Goal: Information Seeking & Learning: Learn about a topic

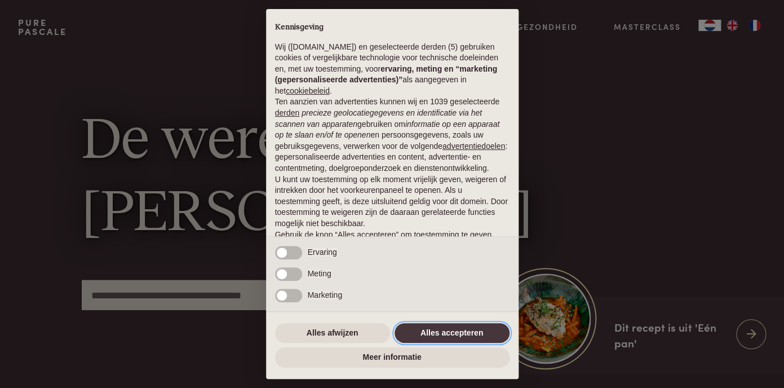
click at [454, 331] on button "Alles accepteren" at bounding box center [452, 333] width 115 height 20
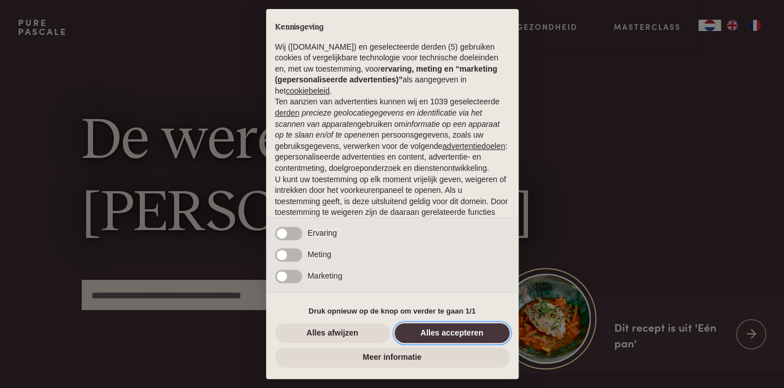
scroll to position [65, 0]
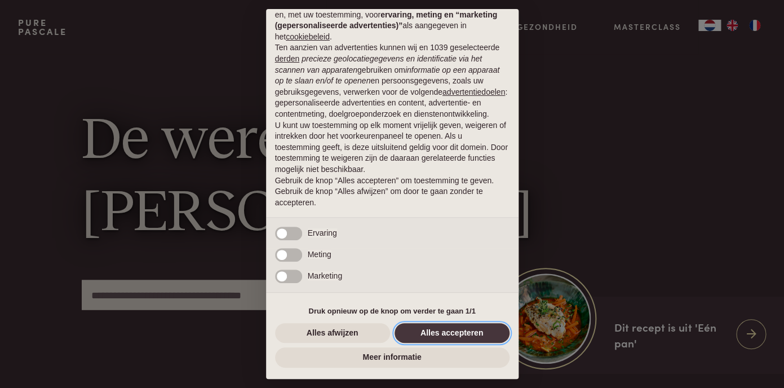
click at [448, 326] on button "Alles accepteren" at bounding box center [452, 333] width 115 height 20
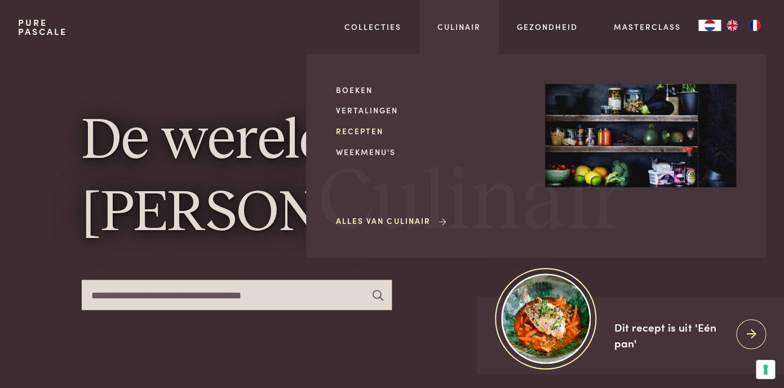
click at [361, 132] on link "Recepten" at bounding box center [431, 131] width 191 height 12
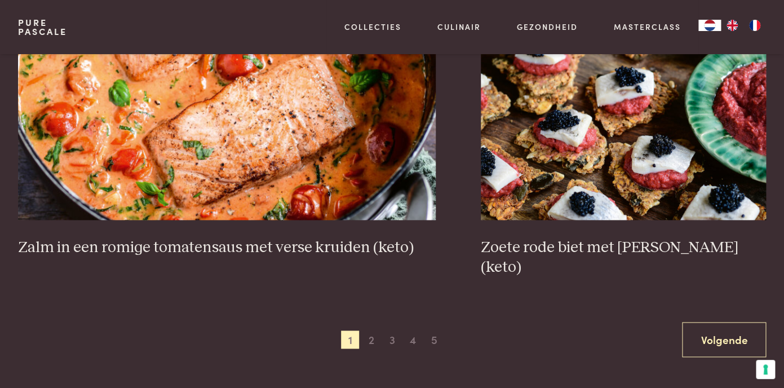
scroll to position [1959, 0]
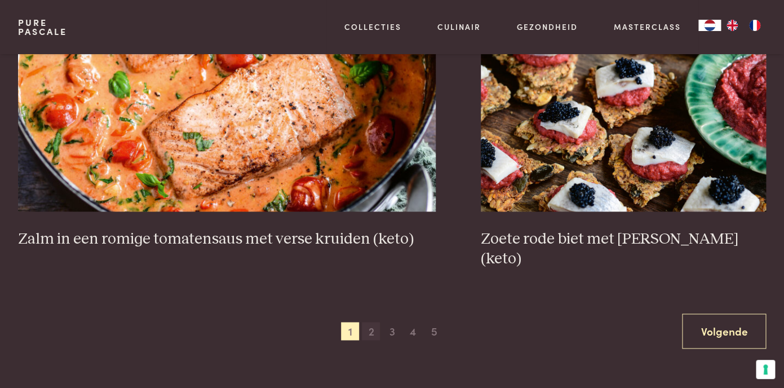
click at [369, 322] on span "2" at bounding box center [371, 331] width 18 height 18
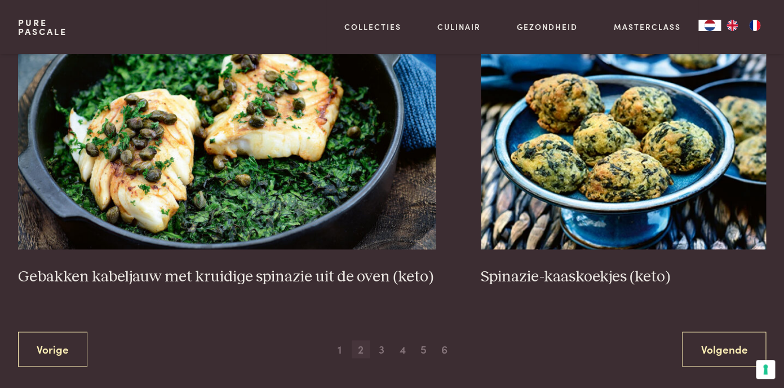
scroll to position [1918, 0]
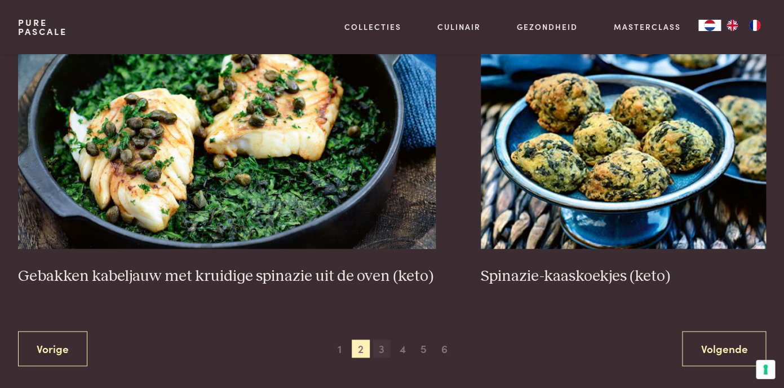
click at [384, 355] on span "3" at bounding box center [382, 348] width 18 height 18
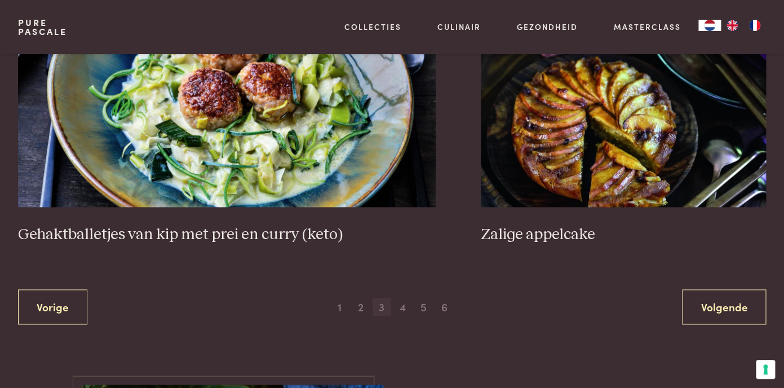
scroll to position [2023, 0]
click at [407, 307] on span "4" at bounding box center [402, 306] width 18 height 18
